Goal: Navigation & Orientation: Find specific page/section

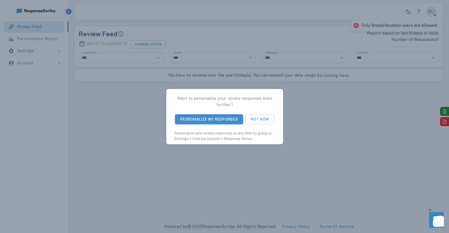
click at [254, 117] on button "Not Now" at bounding box center [259, 119] width 29 height 10
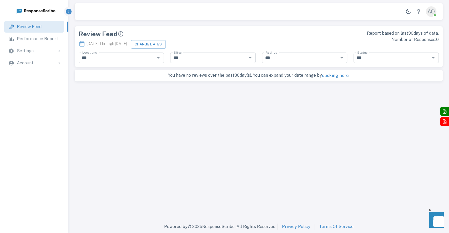
click at [435, 11] on div "AO" at bounding box center [431, 11] width 11 height 11
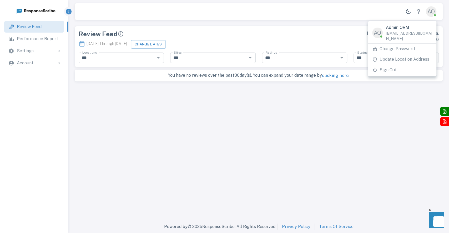
click at [391, 68] on li "Sign Out" at bounding box center [402, 70] width 68 height 11
